Goal: Book appointment/travel/reservation

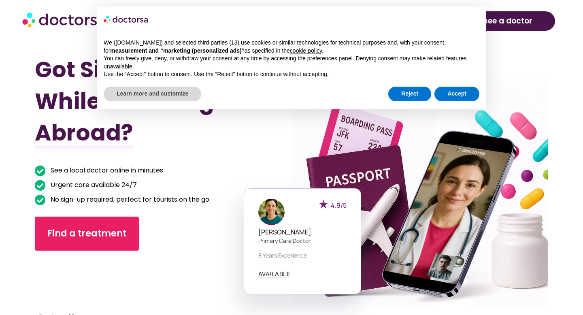
scroll to position [250, 0]
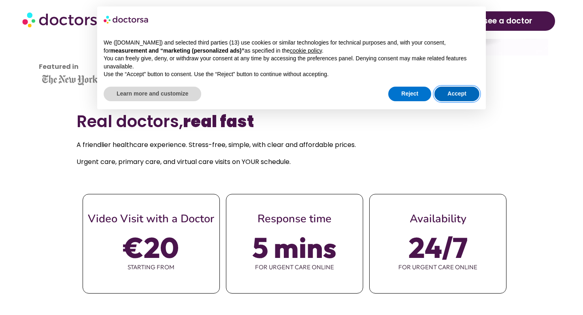
click at [451, 94] on button "Accept" at bounding box center [456, 94] width 45 height 15
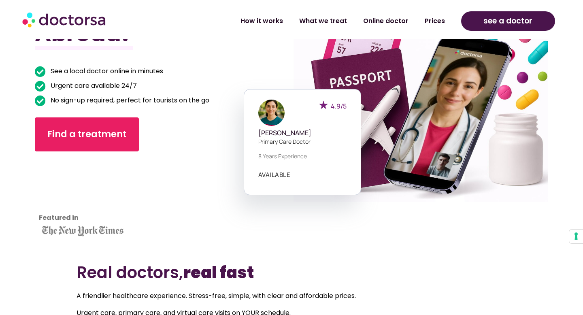
scroll to position [191, 0]
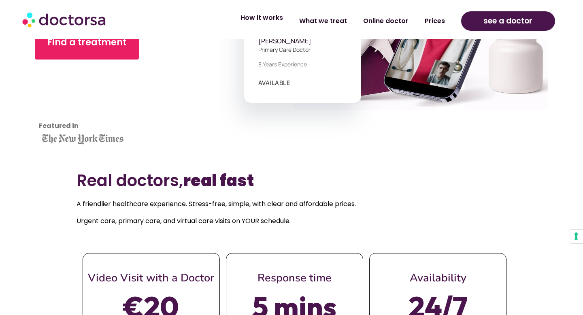
click at [279, 14] on link "How it works" at bounding box center [261, 18] width 59 height 19
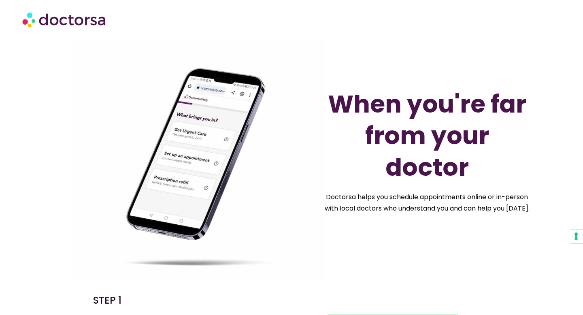
click at [85, 16] on img at bounding box center [64, 19] width 85 height 24
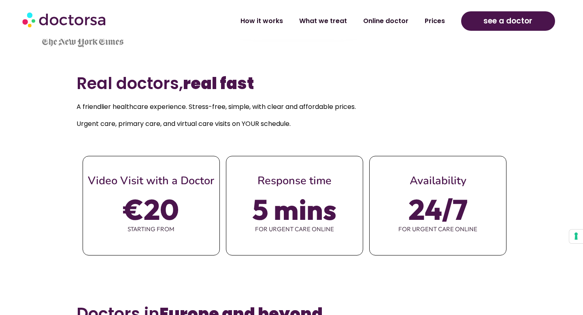
scroll to position [399, 0]
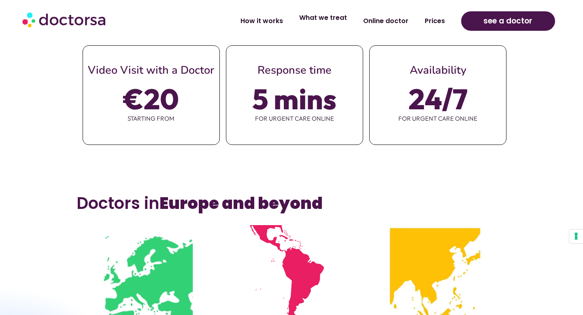
click at [323, 23] on link "What we treat" at bounding box center [323, 18] width 64 height 19
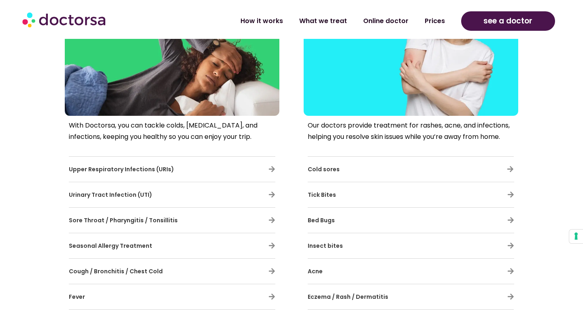
scroll to position [340, 0]
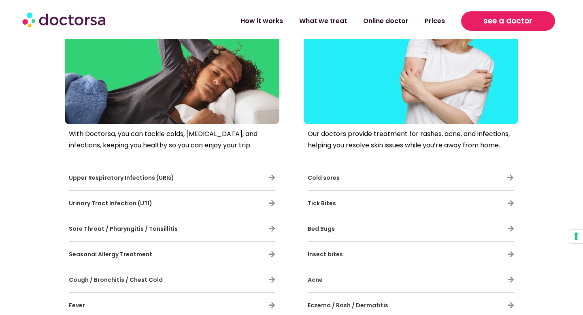
click at [501, 19] on span "see a doctor" at bounding box center [507, 21] width 49 height 13
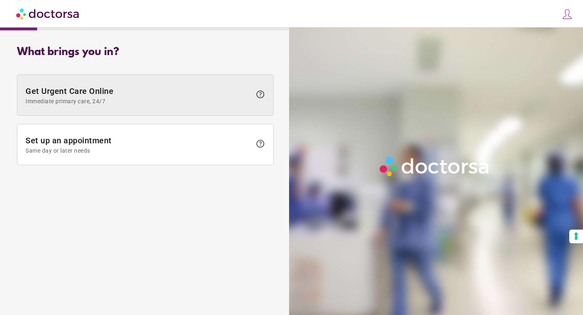
click at [158, 106] on span at bounding box center [145, 95] width 256 height 40
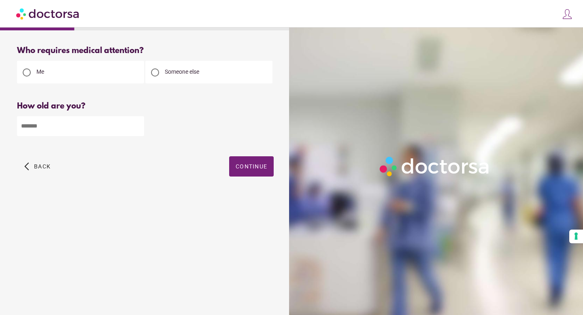
click at [161, 67] on div at bounding box center [155, 72] width 16 height 16
click at [76, 124] on input "number" at bounding box center [80, 126] width 127 height 20
type input "**"
click at [234, 169] on span "button" at bounding box center [251, 166] width 45 height 20
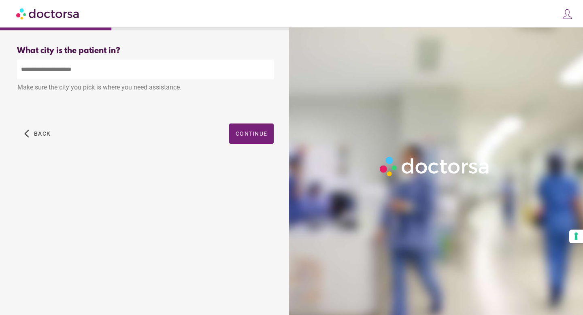
click at [106, 73] on input "text" at bounding box center [145, 70] width 257 height 20
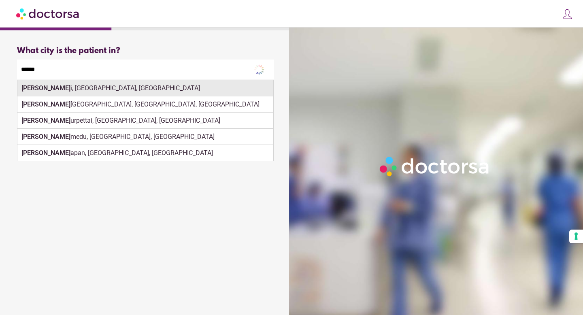
click at [108, 92] on div "Manal i, Himachal Pradesh, India" at bounding box center [145, 88] width 256 height 16
type input "**********"
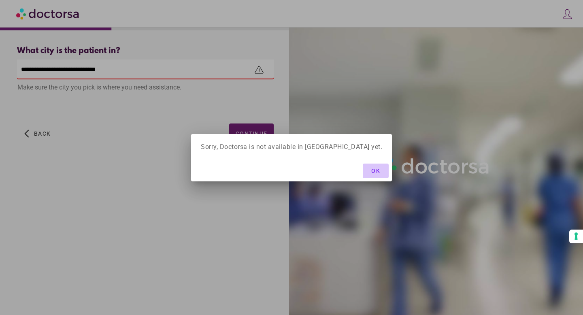
click at [371, 168] on span "OK" at bounding box center [375, 171] width 9 height 6
